Goal: Obtain resource: Obtain resource

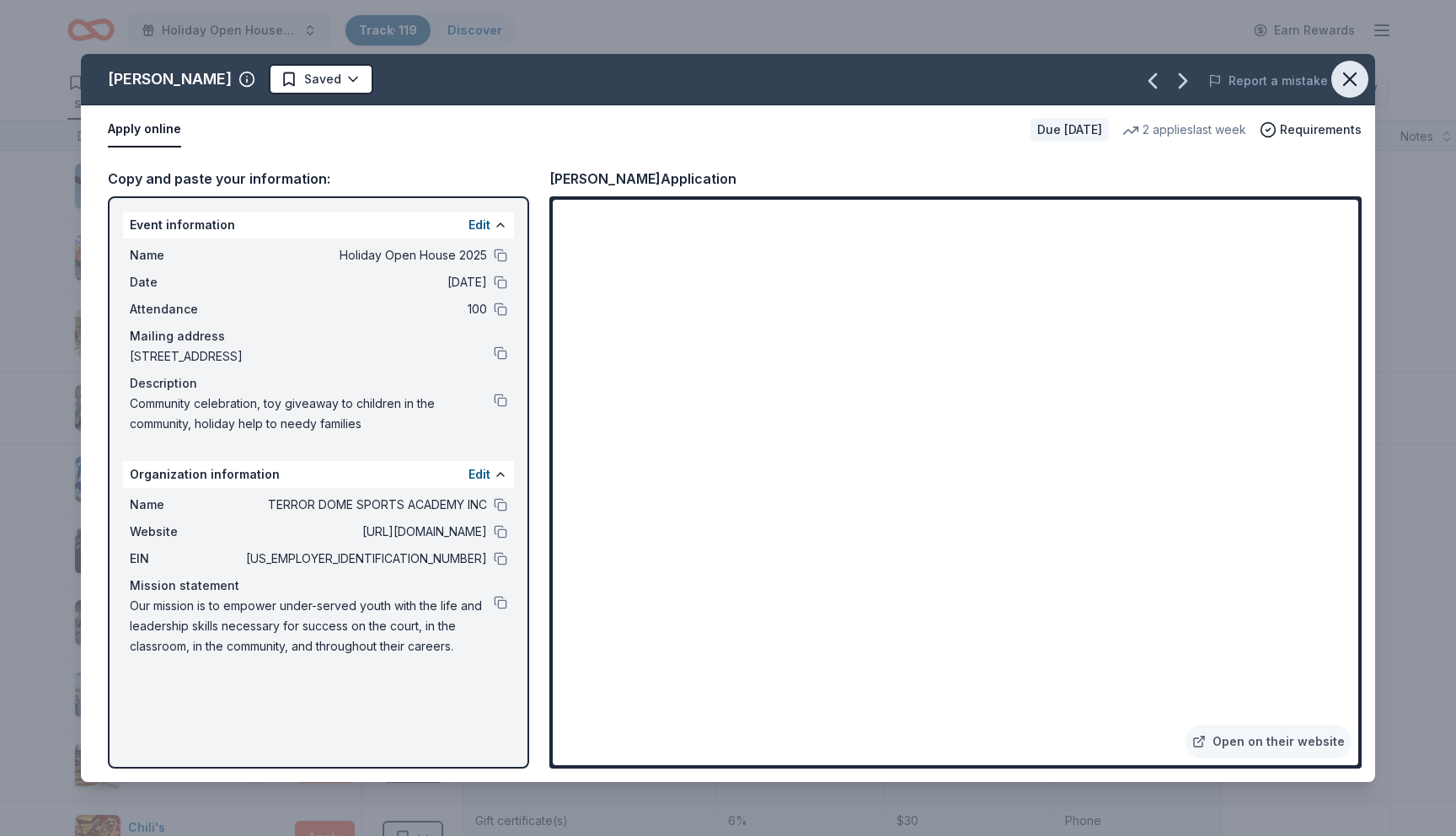
click at [1350, 84] on icon "button" at bounding box center [1349, 79] width 23 height 23
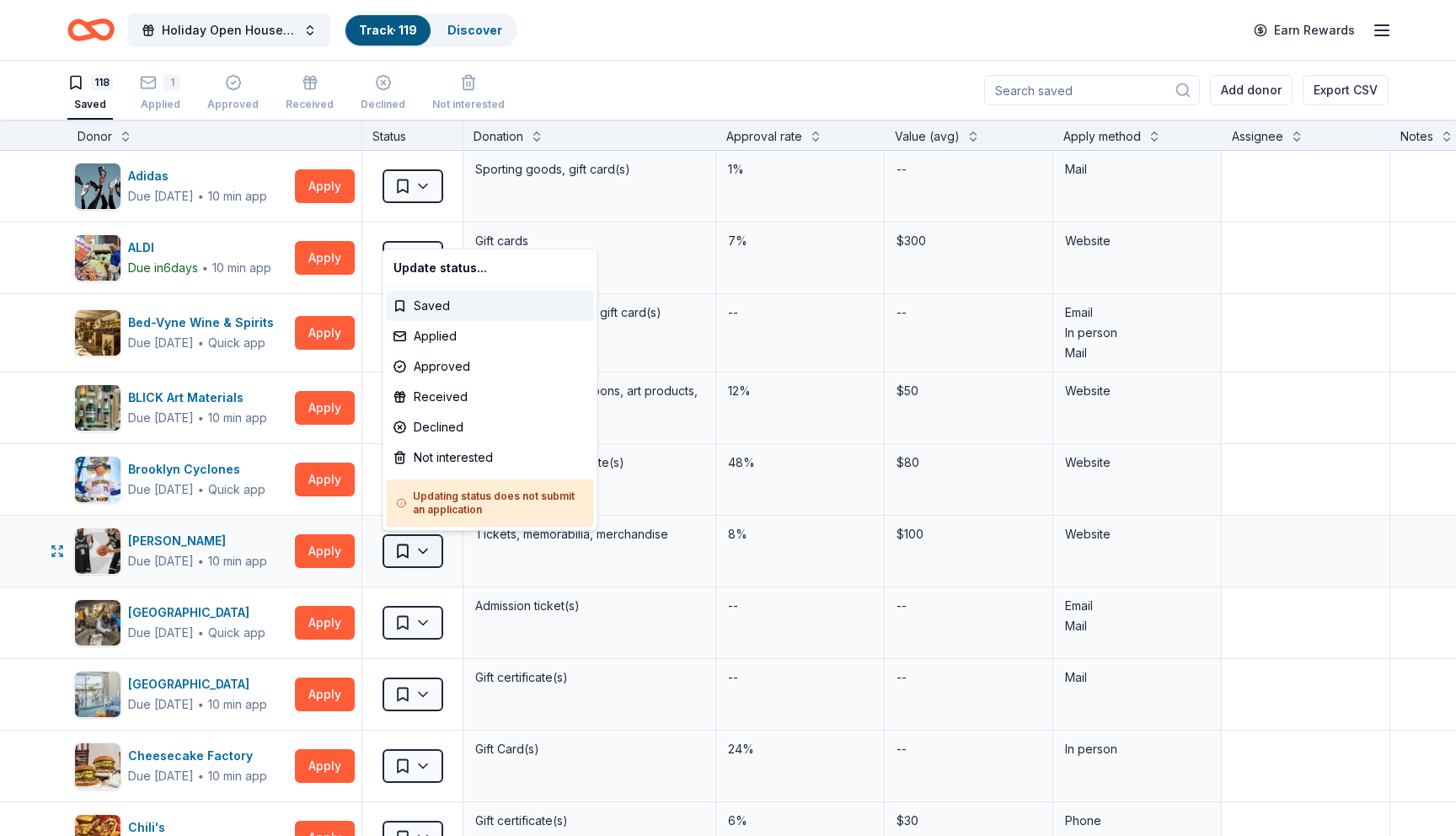
click at [432, 546] on html "Holiday Open House 2025 Track · 119 Discover Earn Rewards 118 Saved 1 Applied A…" at bounding box center [728, 418] width 1456 height 836
click at [473, 345] on div "Applied" at bounding box center [490, 335] width 207 height 30
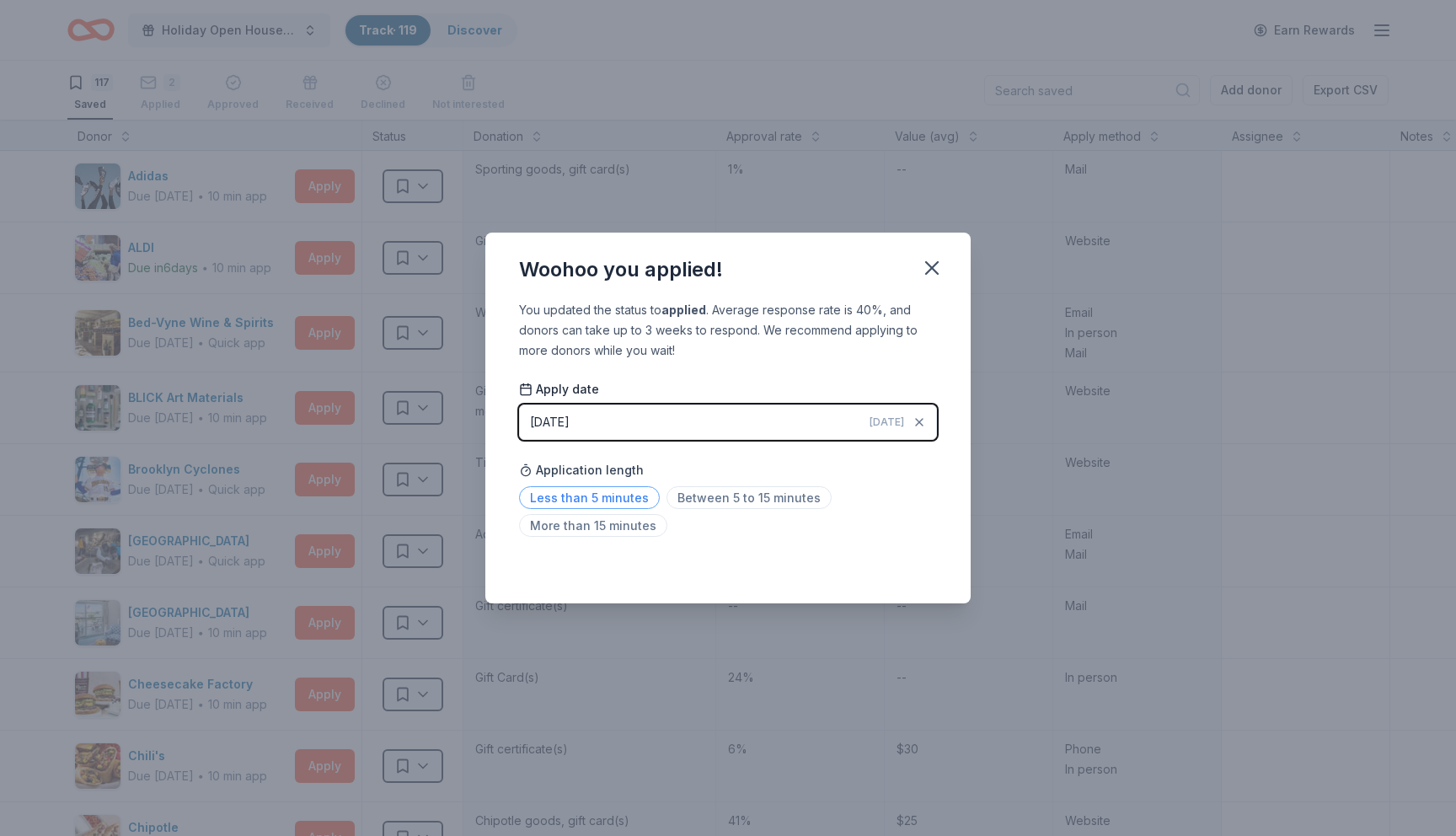
click at [622, 493] on span "Less than 5 minutes" at bounding box center [589, 497] width 140 height 22
click at [931, 273] on icon "button" at bounding box center [932, 267] width 23 height 23
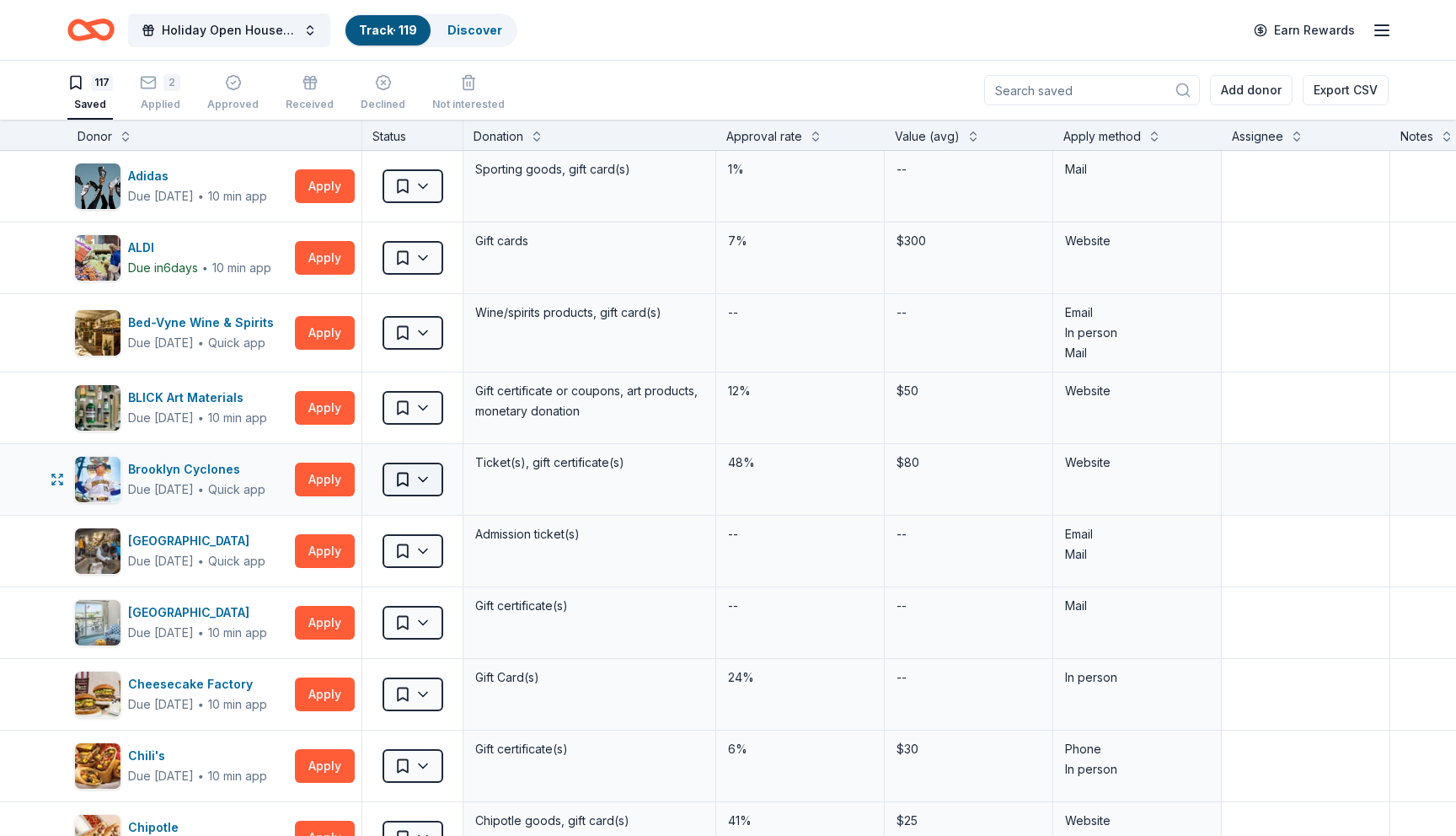
scroll to position [5, 3]
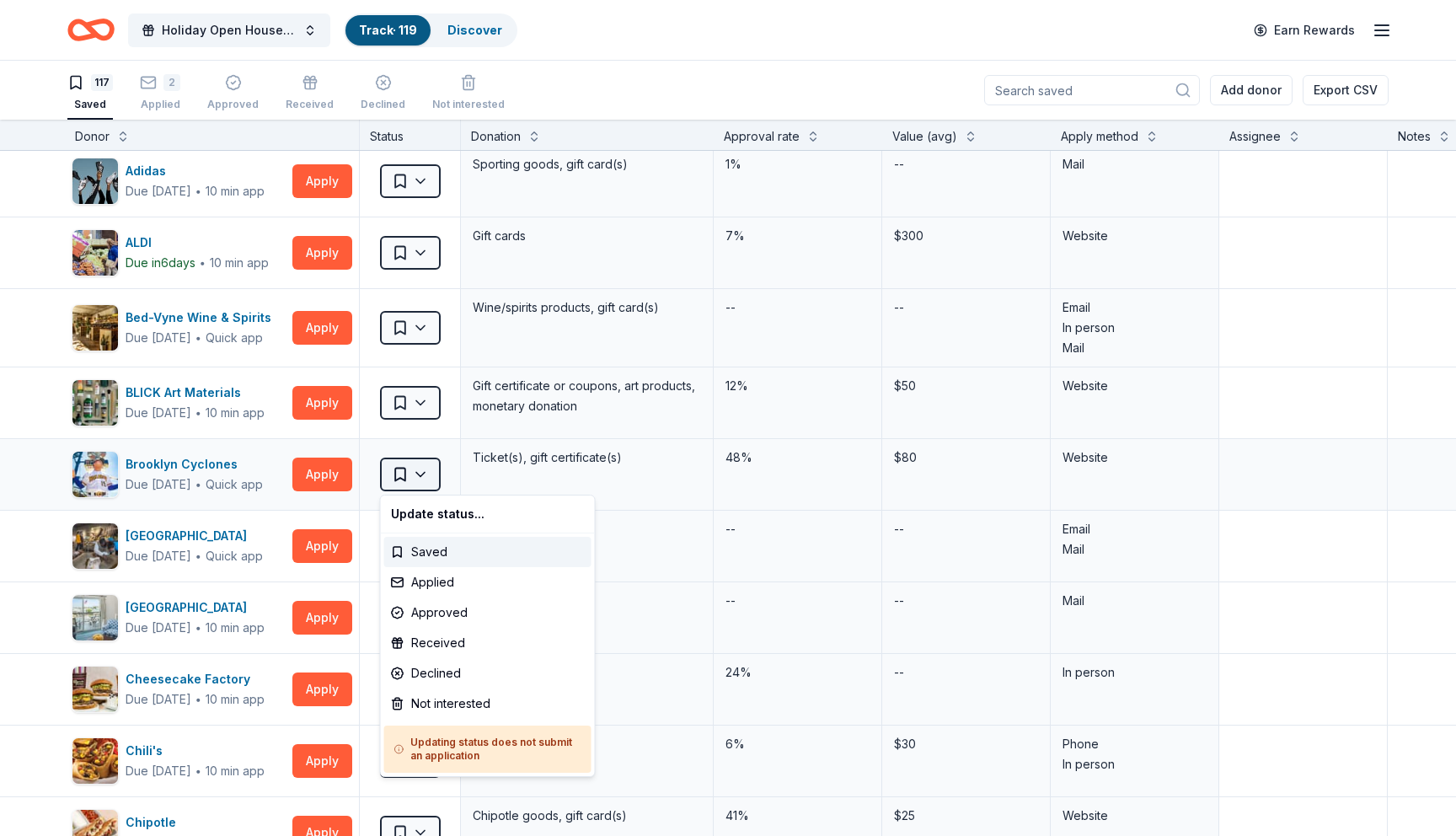
click at [430, 481] on html "Holiday Open House 2025 Track · 119 Discover Earn Rewards 117 Saved 2 Applied A…" at bounding box center [728, 418] width 1456 height 836
click at [1, 566] on html "Holiday Open House 2025 Track · 119 Discover Earn Rewards 117 Saved 2 Applied A…" at bounding box center [728, 418] width 1456 height 836
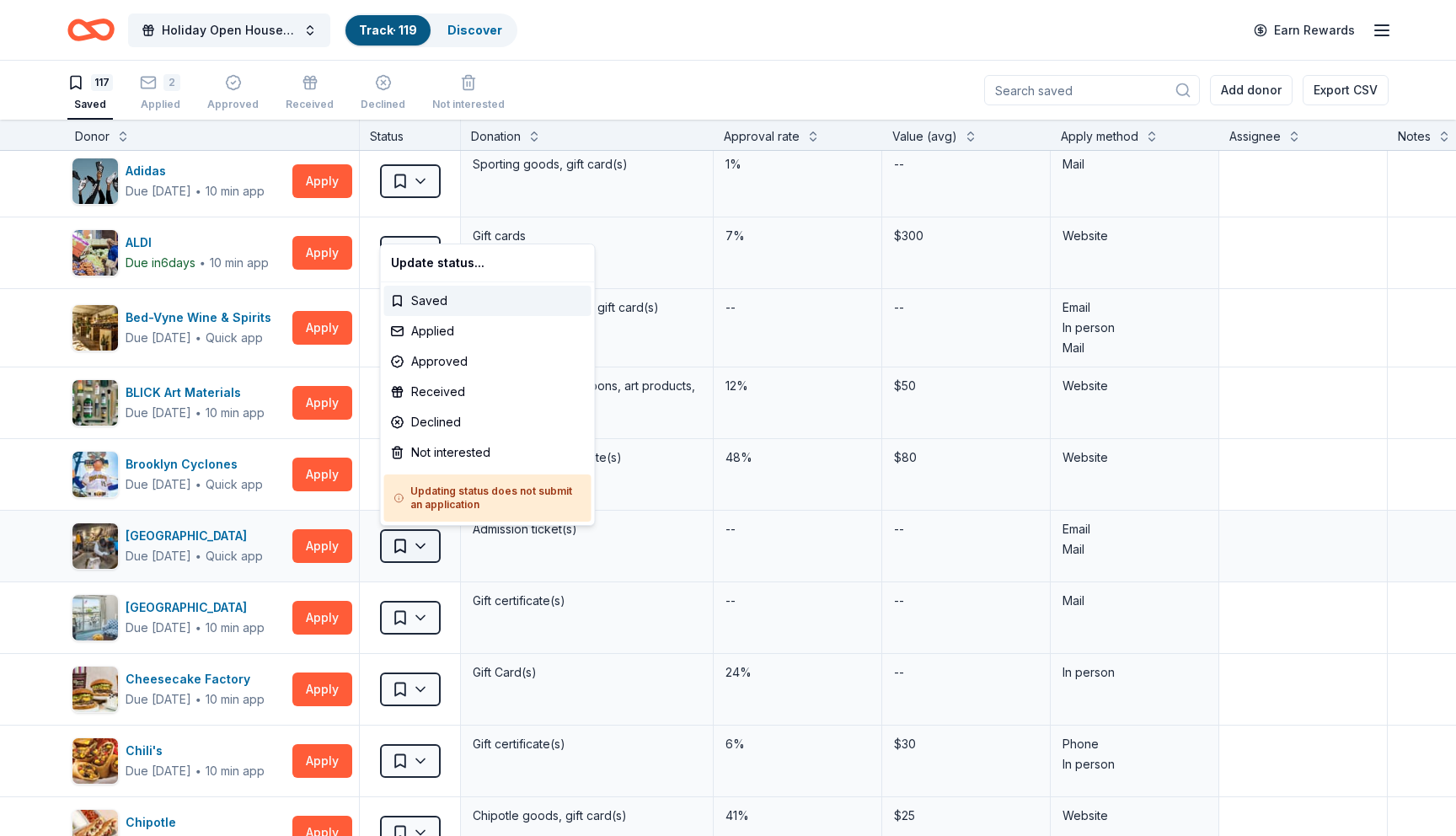
click at [420, 543] on html "Holiday Open House 2025 Track · 119 Discover Earn Rewards 117 Saved 2 Applied A…" at bounding box center [728, 418] width 1456 height 836
click at [446, 454] on div "Not interested" at bounding box center [488, 451] width 207 height 30
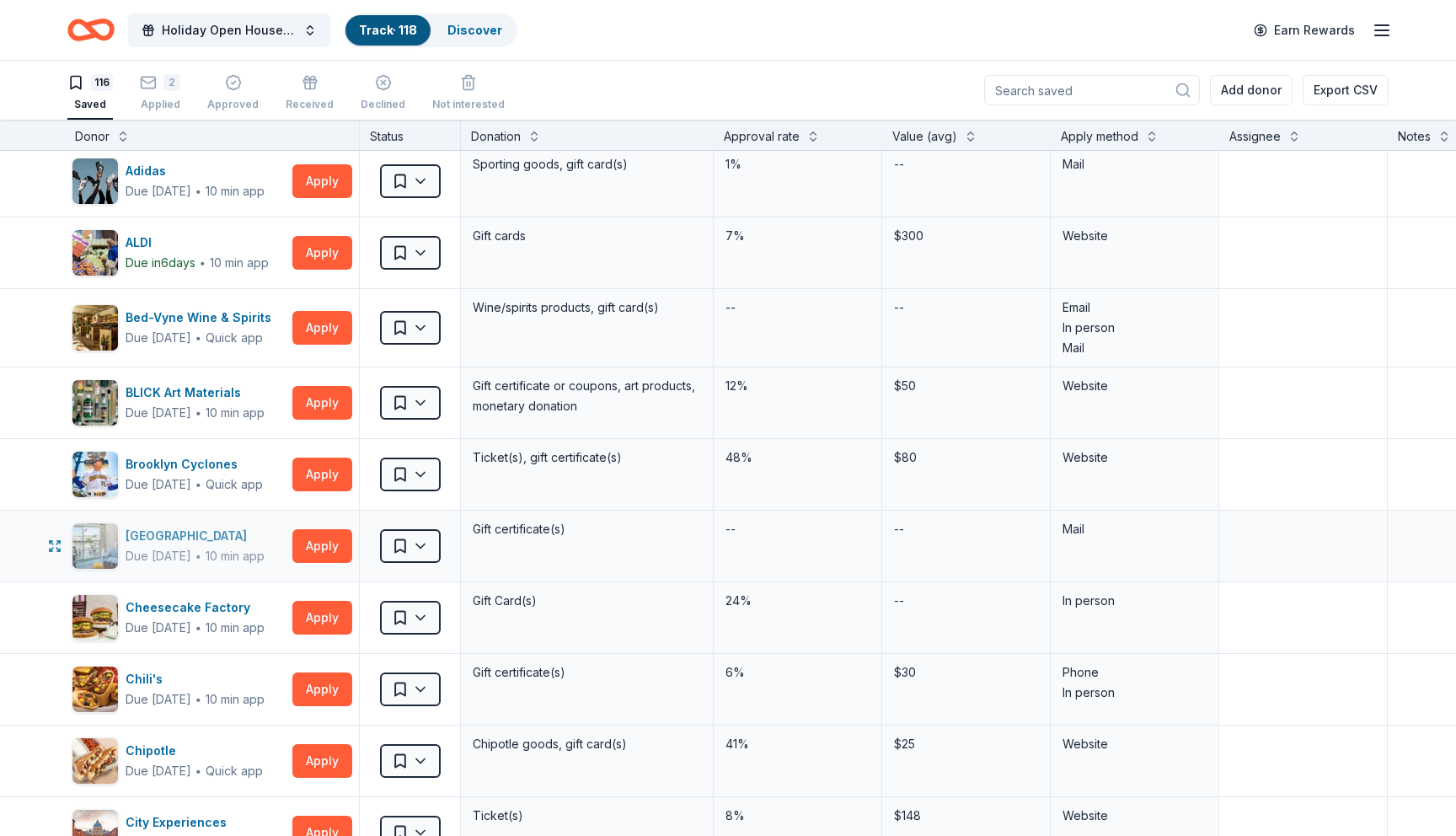
click at [201, 542] on div "[GEOGRAPHIC_DATA]" at bounding box center [196, 536] width 139 height 20
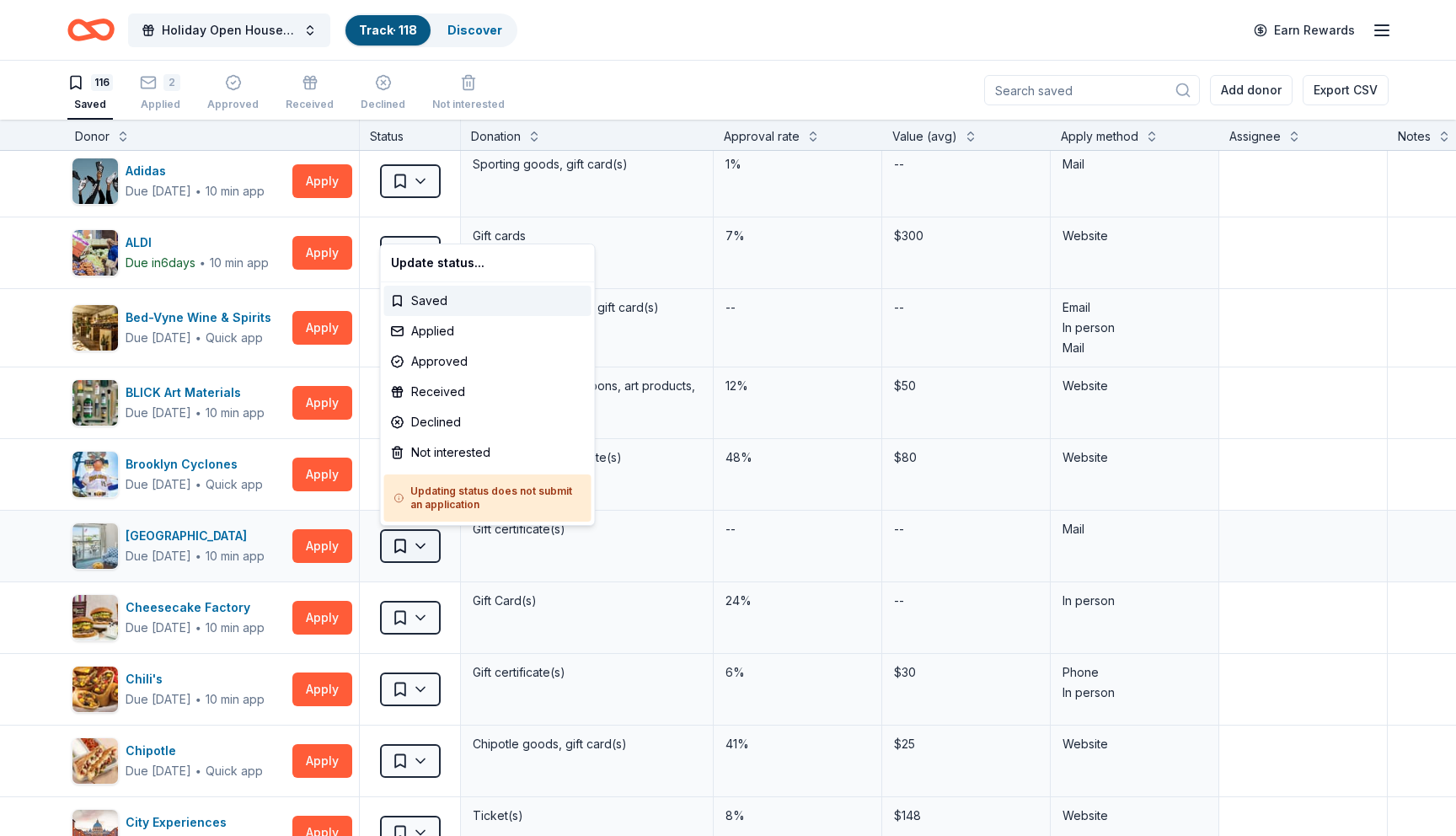
click at [426, 544] on html "Holiday Open House 2025 Track · 118 Discover Earn Rewards 116 Saved 2 Applied A…" at bounding box center [728, 418] width 1456 height 836
click at [439, 452] on div "Not interested" at bounding box center [488, 451] width 207 height 30
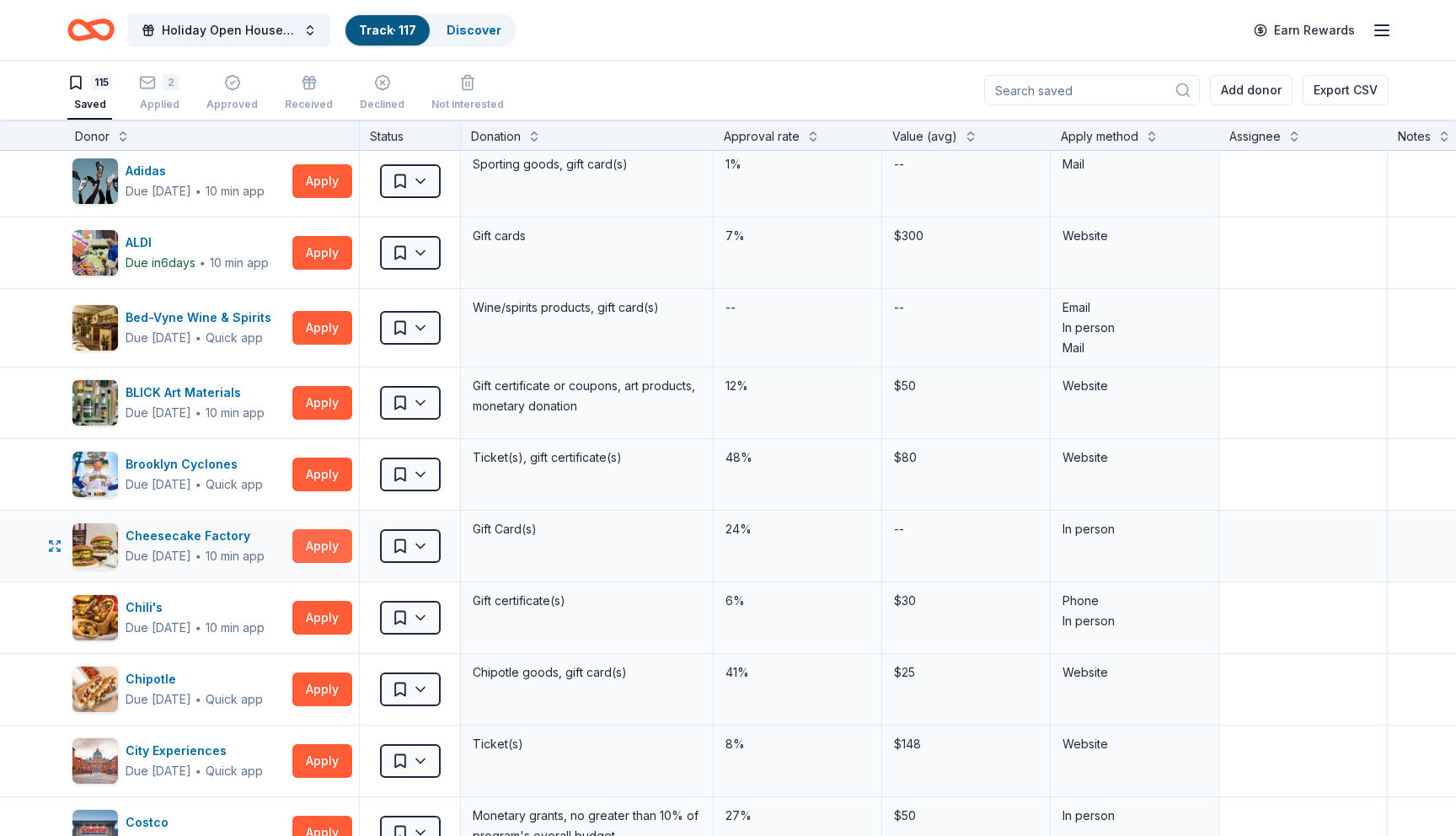
click at [320, 549] on button "Apply" at bounding box center [323, 545] width 60 height 34
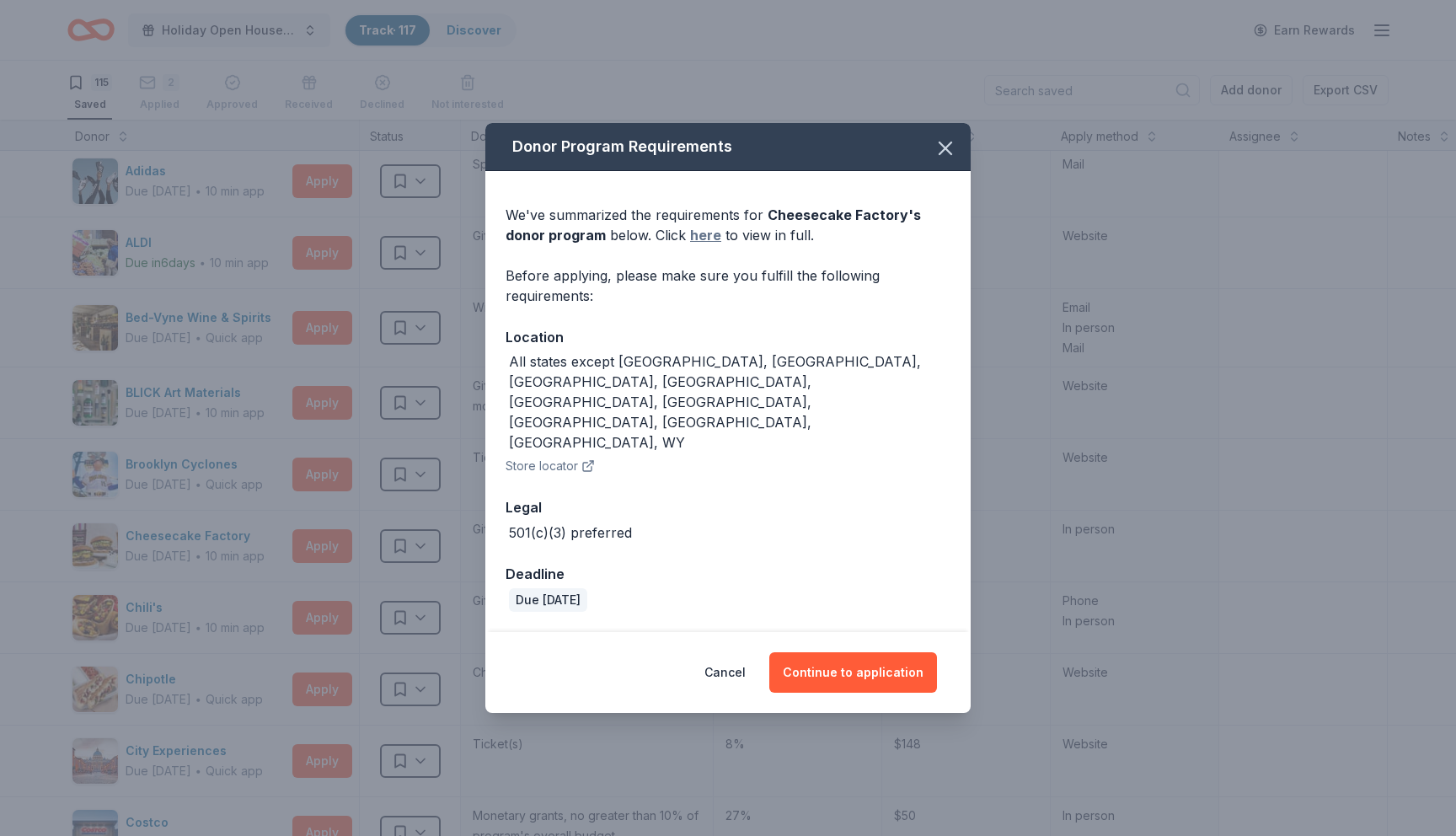
click at [697, 245] on link "here" at bounding box center [705, 234] width 31 height 20
click at [945, 154] on icon "button" at bounding box center [945, 148] width 12 height 12
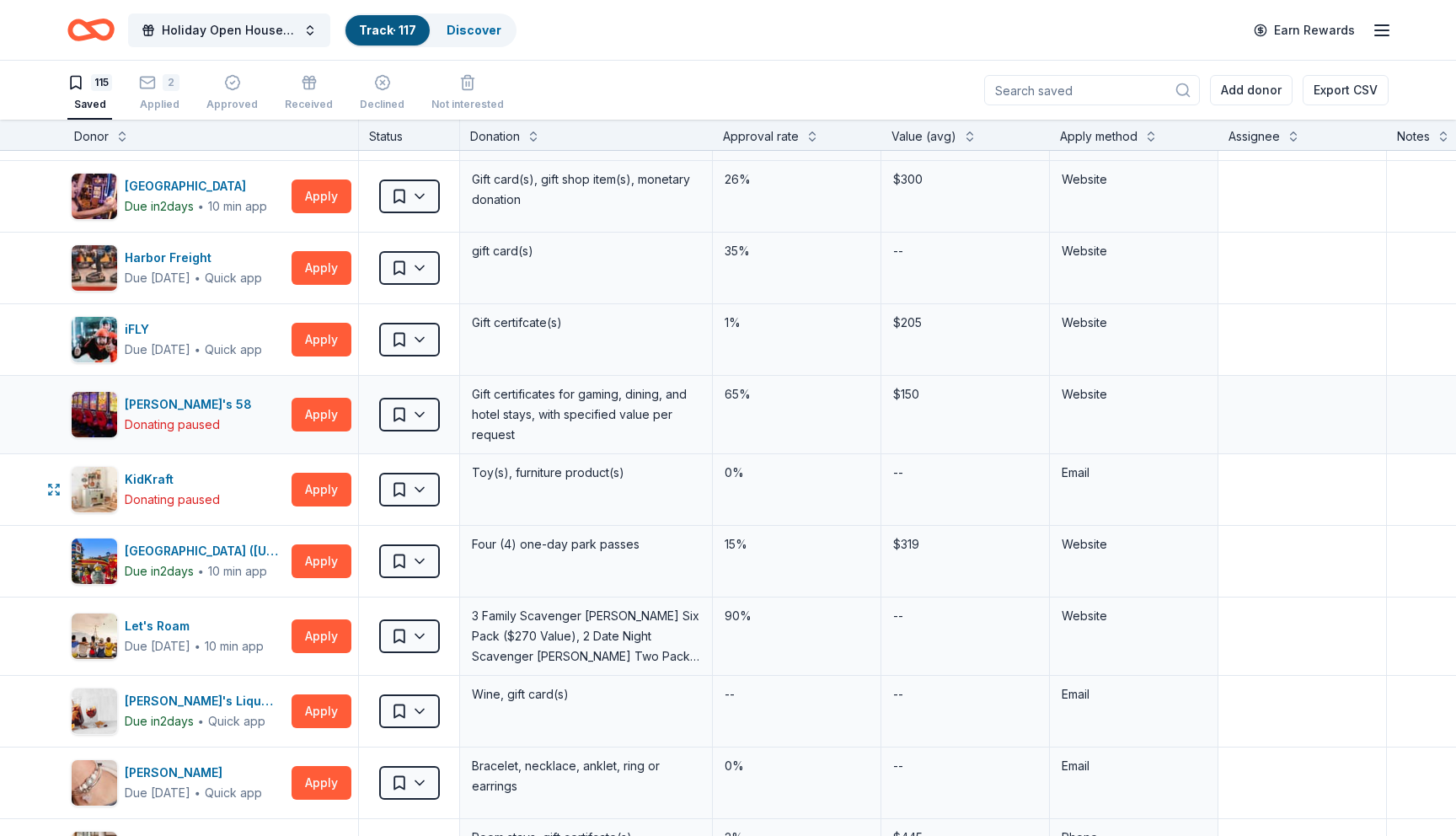
scroll to position [1228, 3]
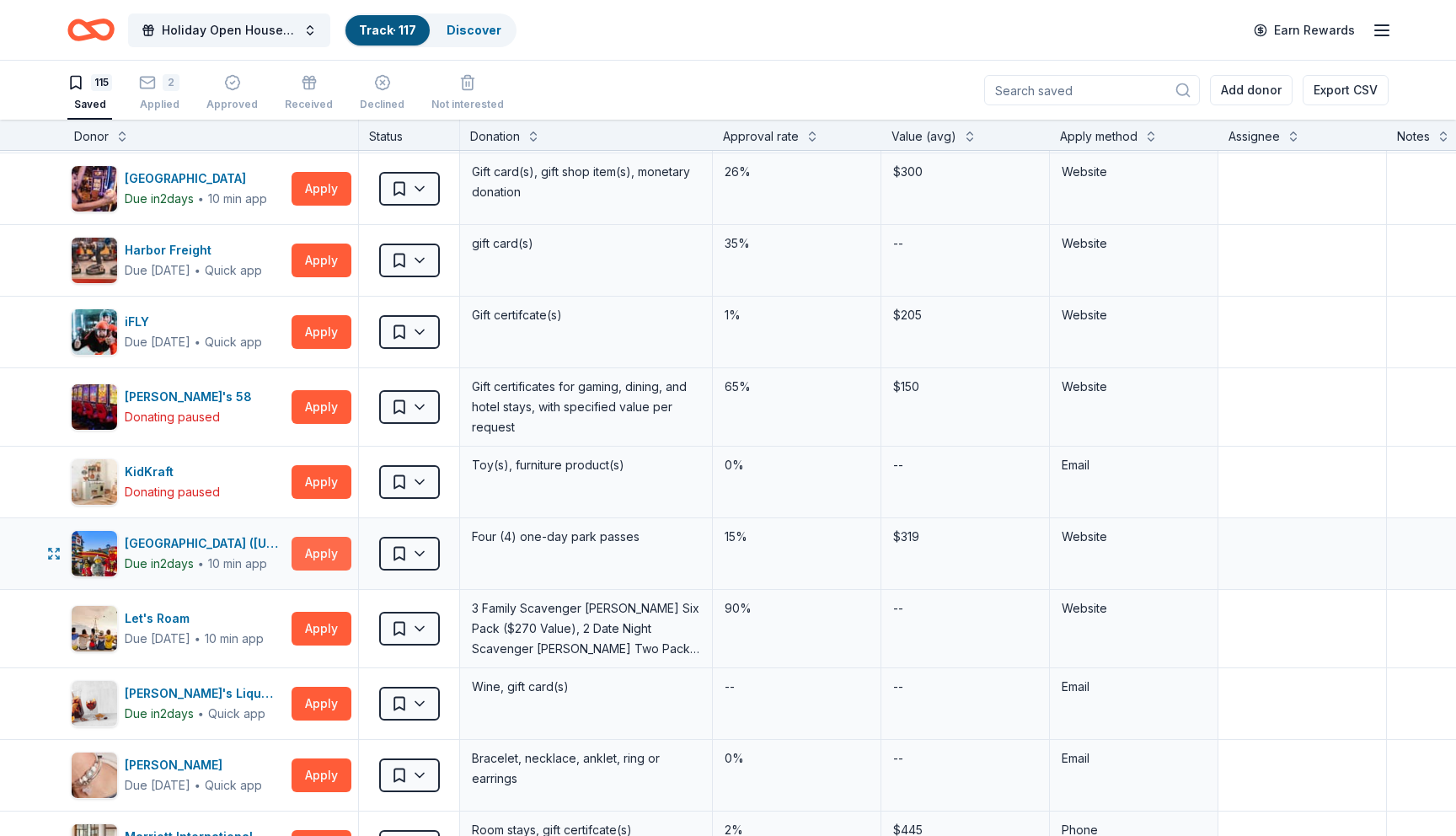
click at [334, 555] on button "Apply" at bounding box center [322, 553] width 60 height 34
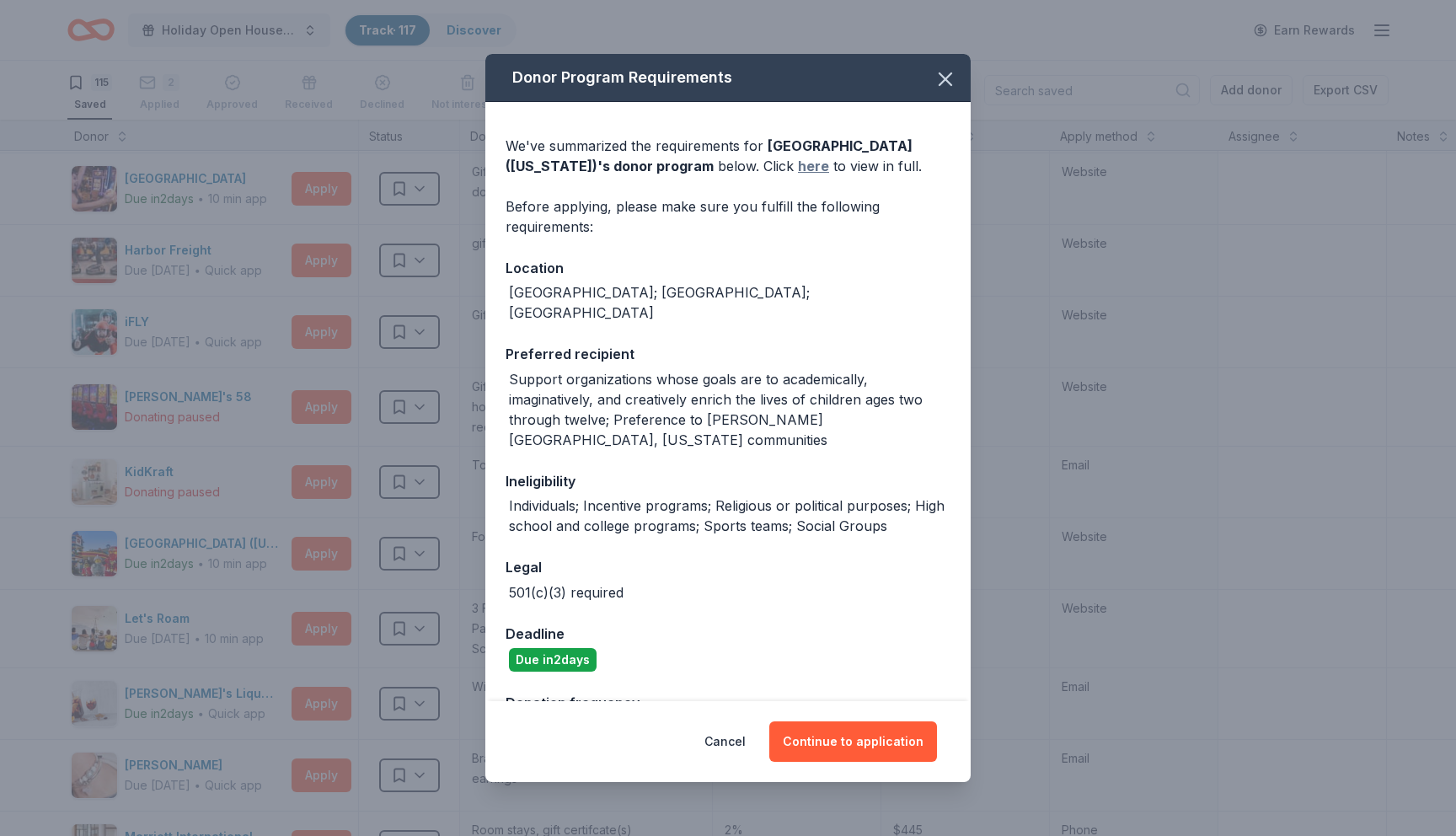
click at [798, 167] on link "here" at bounding box center [814, 166] width 31 height 20
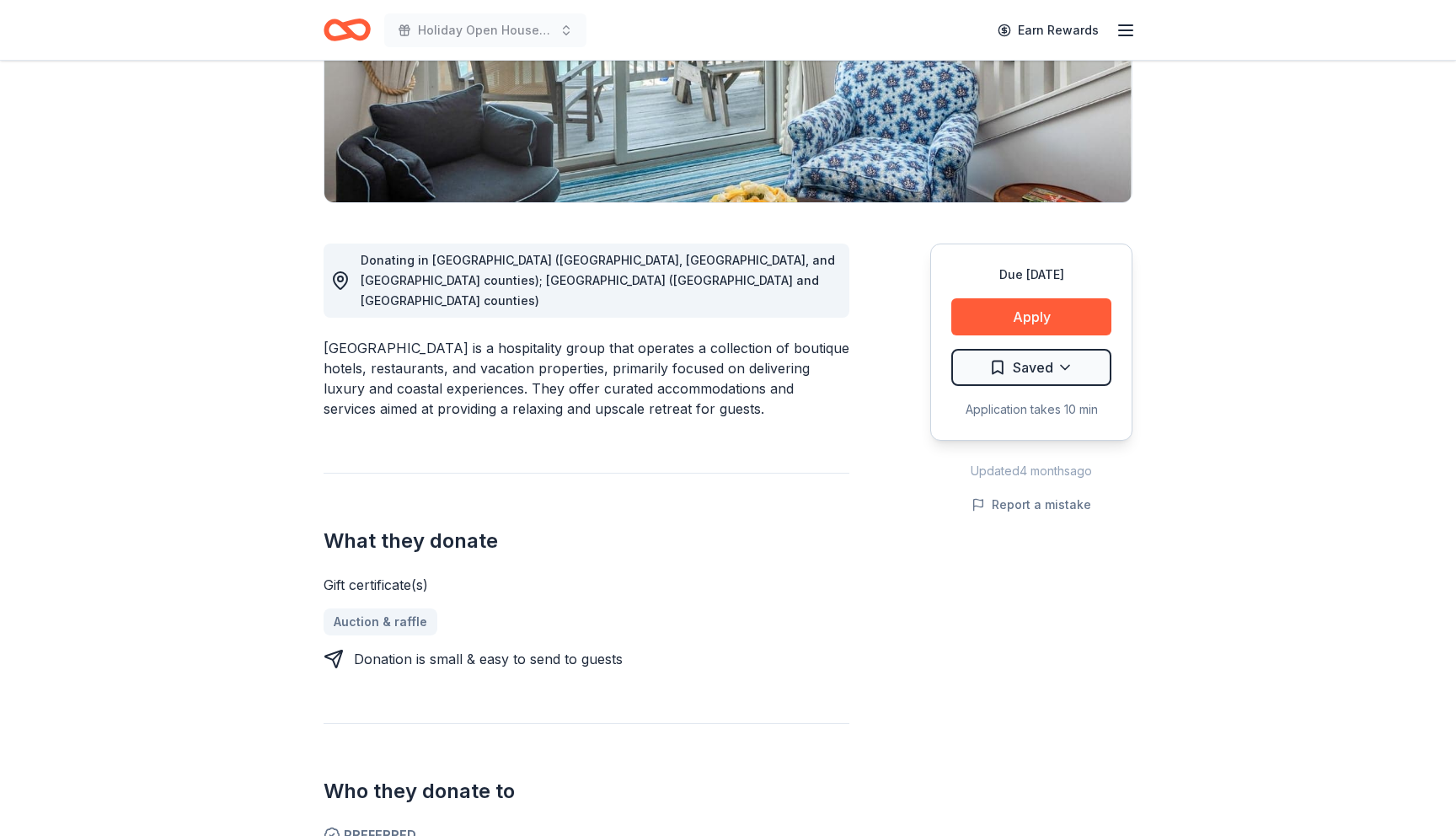
scroll to position [312, 0]
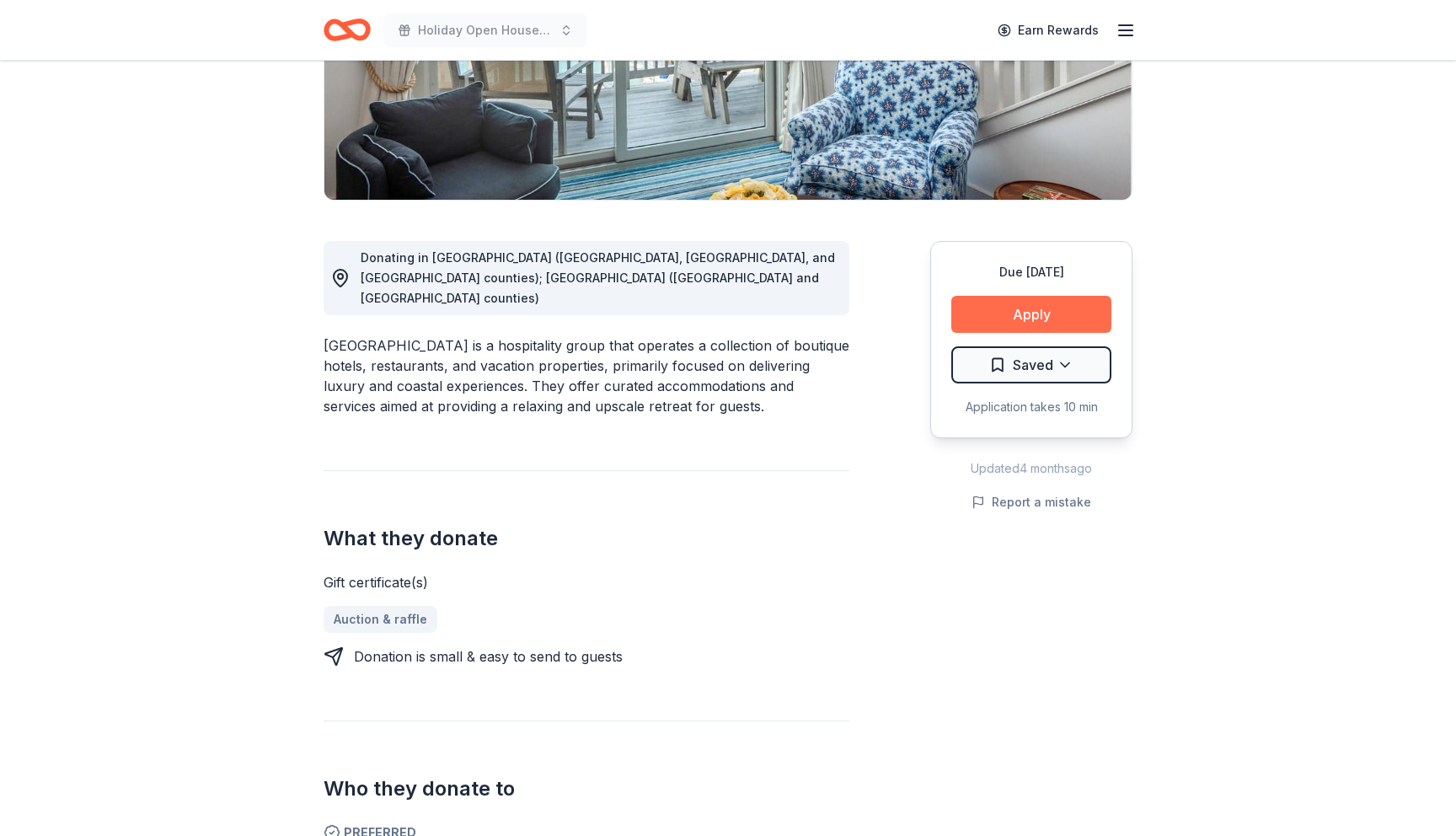
click at [1003, 316] on button "Apply" at bounding box center [1031, 314] width 160 height 37
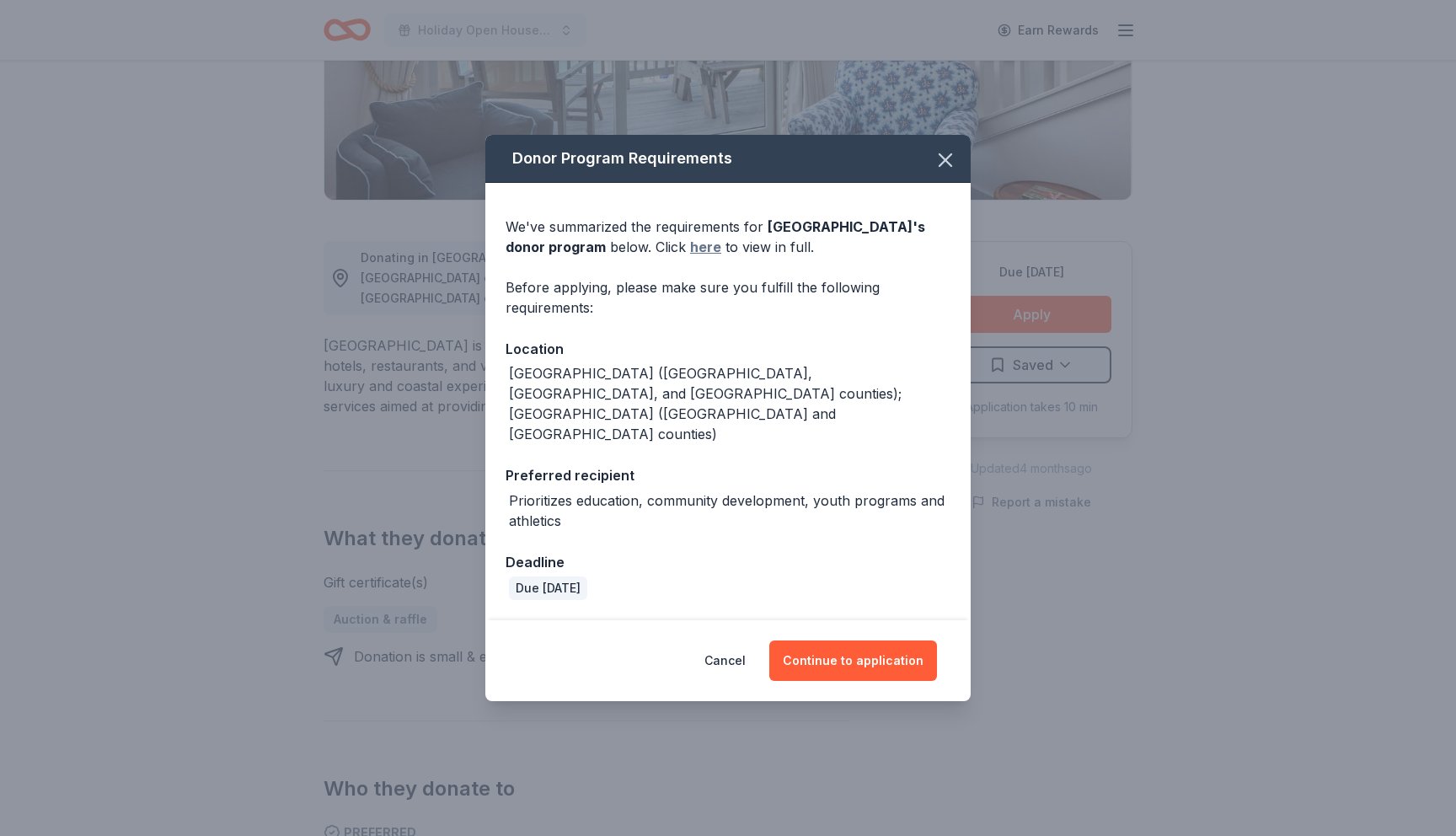
click at [690, 257] on link "here" at bounding box center [705, 246] width 31 height 20
click at [941, 166] on icon "button" at bounding box center [945, 160] width 12 height 12
